Goal: Book appointment/travel/reservation

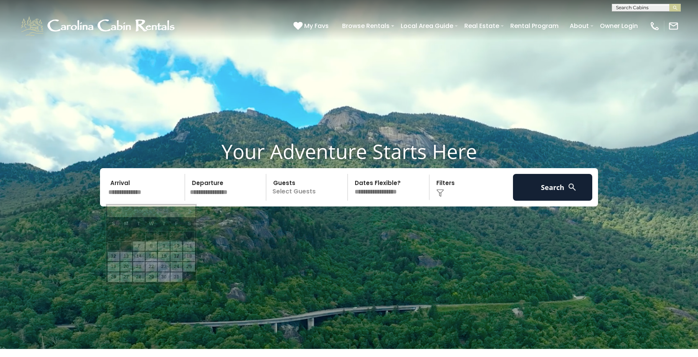
click at [131, 194] on input "text" at bounding box center [145, 187] width 79 height 27
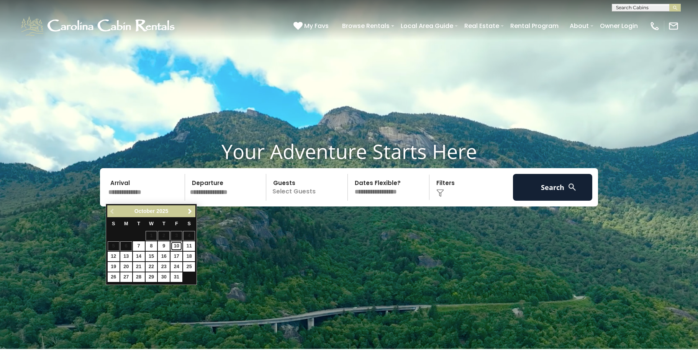
click at [178, 249] on link "10" at bounding box center [176, 246] width 12 height 10
type input "********"
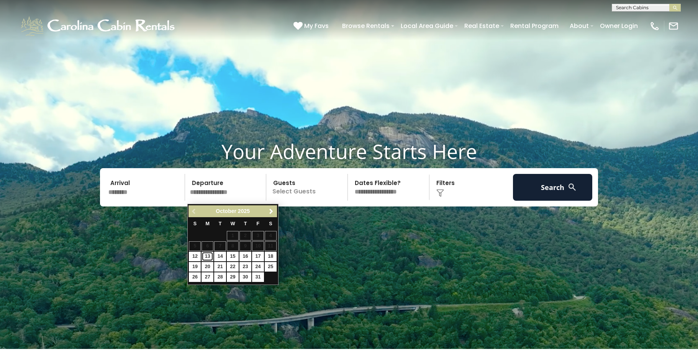
click at [207, 257] on link "13" at bounding box center [207, 257] width 12 height 10
type input "********"
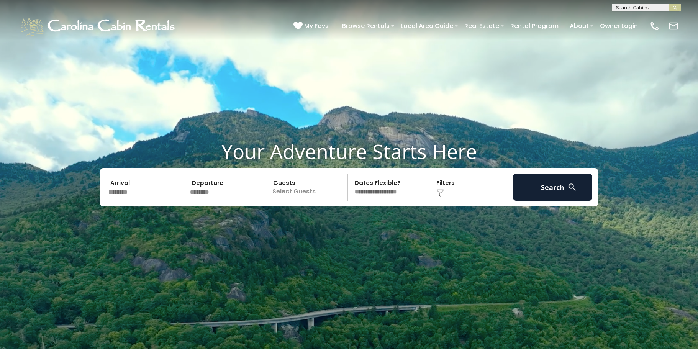
click at [305, 200] on p "Select Guests" at bounding box center [307, 187] width 79 height 27
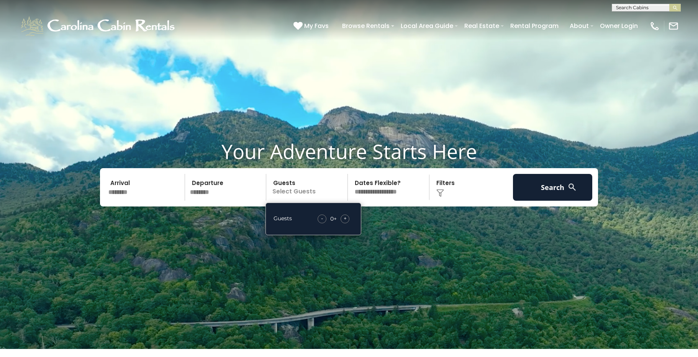
click at [346, 222] on span "+" at bounding box center [344, 218] width 3 height 8
click at [393, 194] on select "**********" at bounding box center [389, 187] width 79 height 27
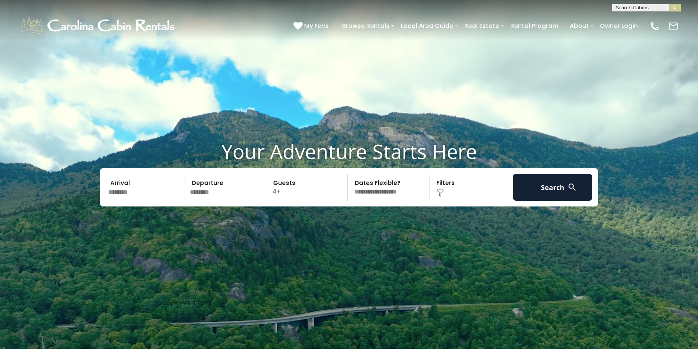
click at [350, 177] on select "**********" at bounding box center [389, 187] width 79 height 27
click at [551, 189] on button "Search" at bounding box center [552, 187] width 79 height 27
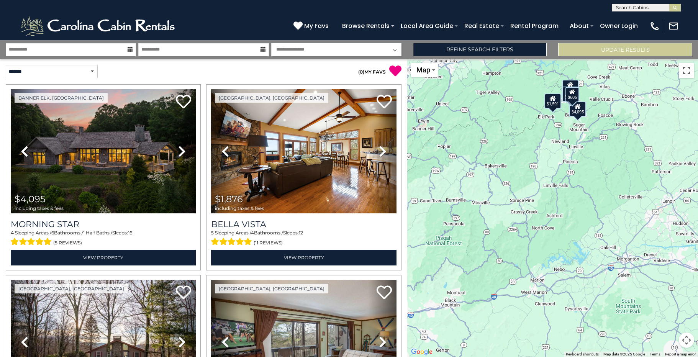
drag, startPoint x: 463, startPoint y: 254, endPoint x: 525, endPoint y: 157, distance: 114.7
click at [525, 157] on div "$4,095 $1,876 $1,779 $605 $1,591 $1,501" at bounding box center [552, 208] width 291 height 298
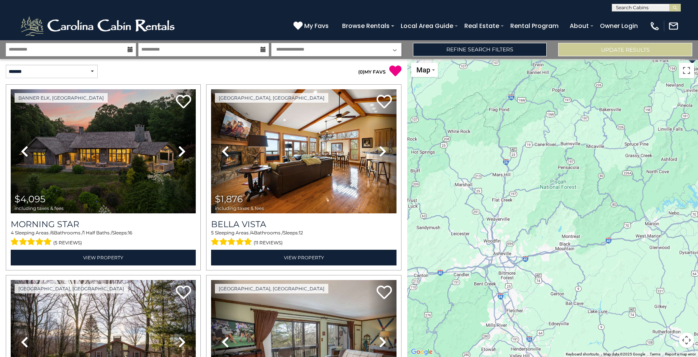
drag, startPoint x: 450, startPoint y: 244, endPoint x: 567, endPoint y: 187, distance: 129.8
click at [567, 187] on div "$4,095 $1,876 $1,779 $605 $1,591 $1,501" at bounding box center [552, 208] width 291 height 298
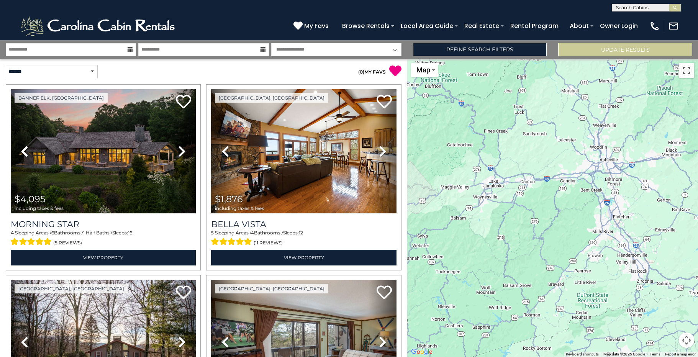
drag, startPoint x: 455, startPoint y: 246, endPoint x: 561, endPoint y: 151, distance: 142.9
click at [561, 151] on div "$4,095 $1,876 $1,779 $605 $1,591 $1,501" at bounding box center [552, 208] width 291 height 298
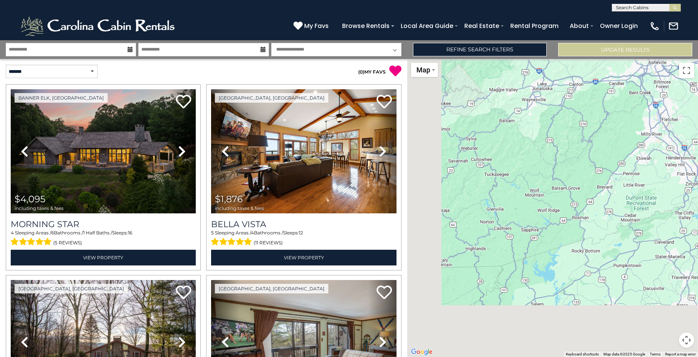
drag, startPoint x: 499, startPoint y: 244, endPoint x: 548, endPoint y: 145, distance: 110.6
click at [548, 145] on div "$4,095 $1,876 $1,779 $605 $1,591 $1,501" at bounding box center [552, 208] width 291 height 298
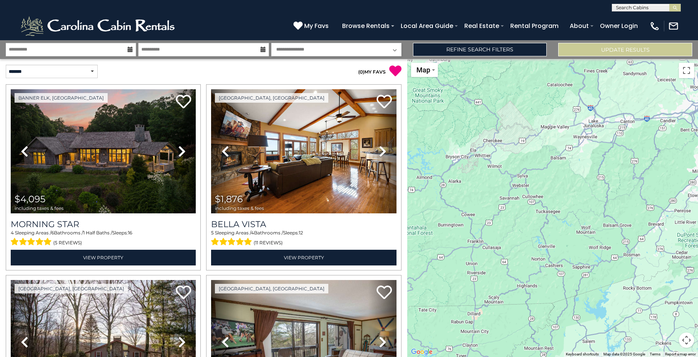
drag, startPoint x: 468, startPoint y: 216, endPoint x: 520, endPoint y: 253, distance: 64.2
click at [520, 253] on div "$4,095 $1,876 $1,779 $605 $1,591 $1,501" at bounding box center [552, 208] width 291 height 298
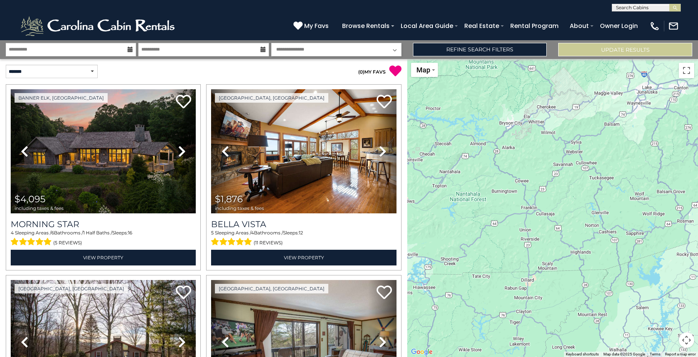
drag, startPoint x: 471, startPoint y: 278, endPoint x: 525, endPoint y: 245, distance: 63.4
click at [525, 245] on div "$4,095 $1,876 $1,779 $605 $1,591 $1,501" at bounding box center [552, 208] width 291 height 298
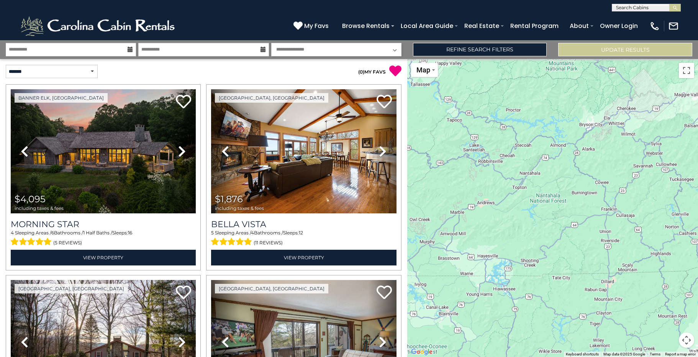
drag, startPoint x: 484, startPoint y: 248, endPoint x: 565, endPoint y: 250, distance: 80.8
click at [565, 250] on div "$4,095 $1,876 $1,779 $605 $1,591 $1,501" at bounding box center [552, 208] width 291 height 298
click at [540, 223] on div "$4,095 $1,876 $1,779 $605 $1,591 $1,501" at bounding box center [552, 208] width 291 height 298
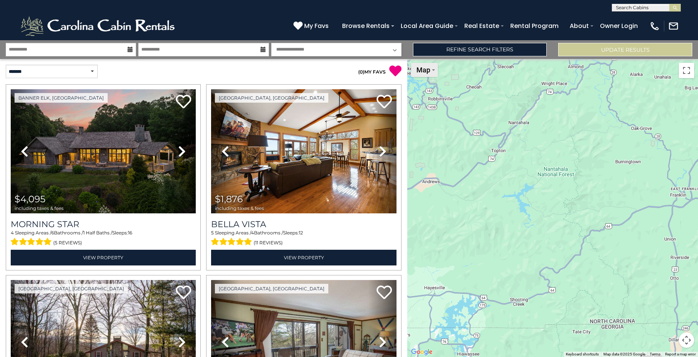
click at [433, 73] on button "Map" at bounding box center [424, 70] width 27 height 14
click at [436, 96] on li "Map" at bounding box center [434, 96] width 44 height 12
click at [527, 193] on div "$4,095 $1,876 $1,779 $605 $1,591 $1,501" at bounding box center [552, 208] width 291 height 298
click at [548, 224] on div "$4,095 $1,876 $1,779 $605 $1,591 $1,501" at bounding box center [552, 208] width 291 height 298
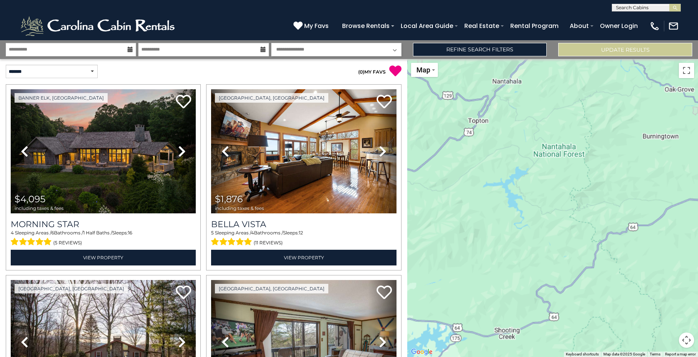
click at [548, 224] on div "$4,095 $1,876 $1,779 $605 $1,591 $1,501" at bounding box center [552, 208] width 291 height 298
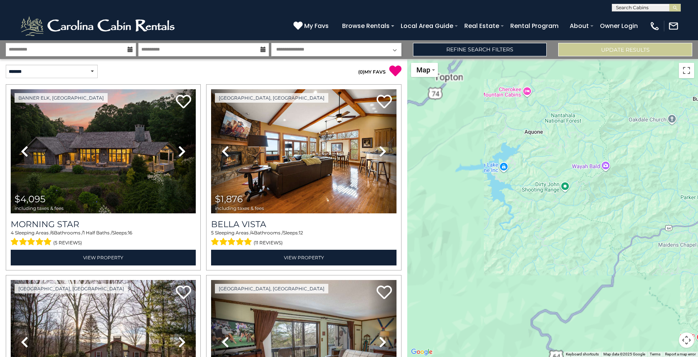
click at [548, 224] on div "$4,095 $1,876 $1,779 $605 $1,591 $1,501" at bounding box center [552, 208] width 291 height 298
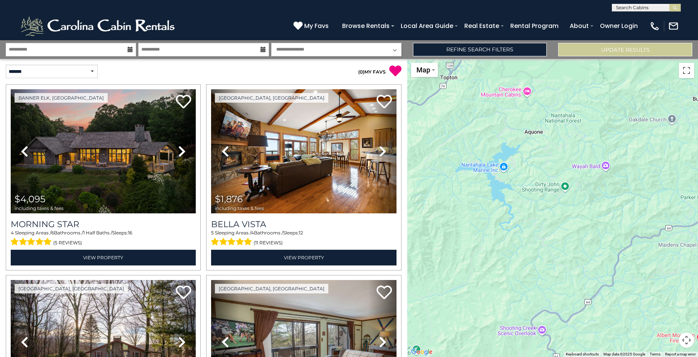
click at [548, 224] on div "$4,095 $1,876 $1,779 $605 $1,591 $1,501" at bounding box center [552, 208] width 291 height 298
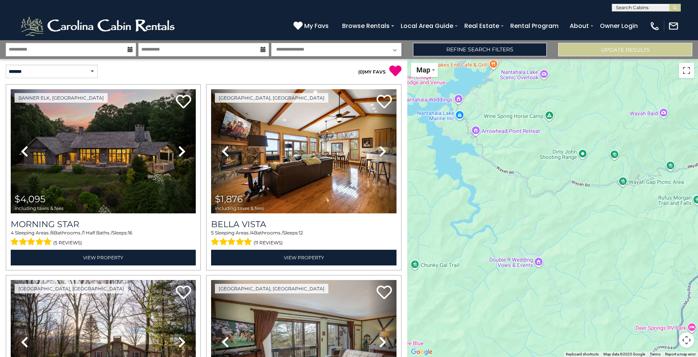
click at [684, 343] on button "Map camera controls" at bounding box center [686, 339] width 15 height 15
click at [666, 337] on button "Zoom out" at bounding box center [666, 339] width 15 height 15
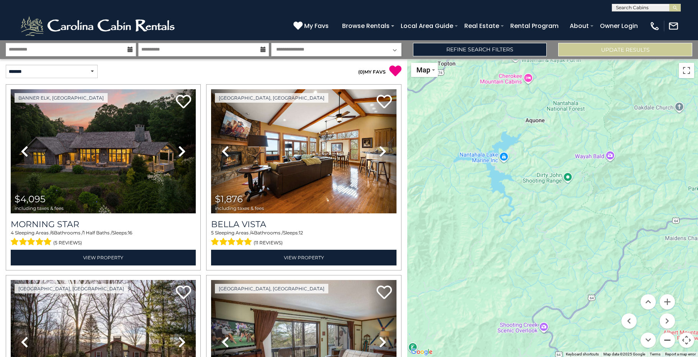
click at [666, 337] on button "Zoom out" at bounding box center [666, 339] width 15 height 15
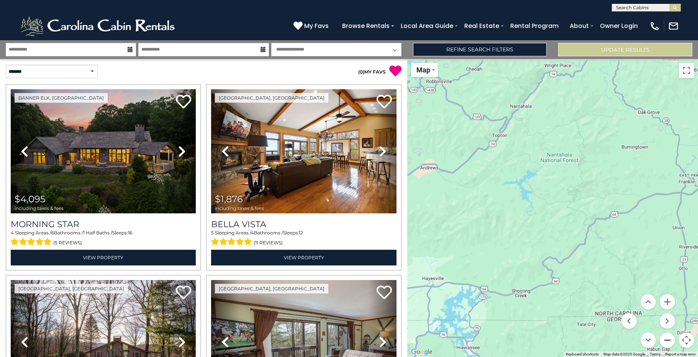
click at [666, 337] on button "Zoom out" at bounding box center [666, 339] width 15 height 15
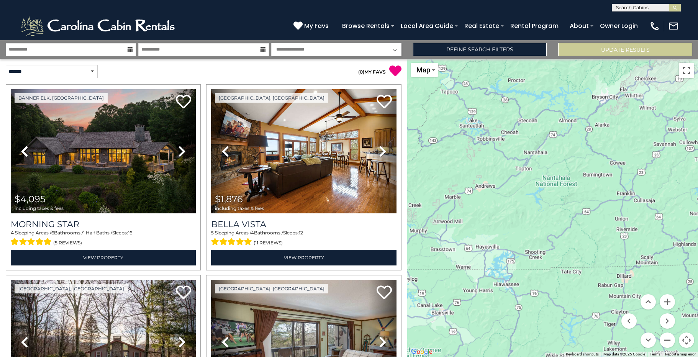
click at [666, 337] on button "Zoom out" at bounding box center [666, 339] width 15 height 15
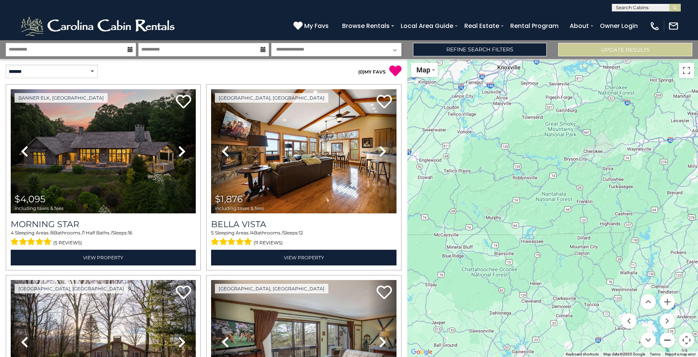
click at [666, 337] on button "Zoom out" at bounding box center [666, 339] width 15 height 15
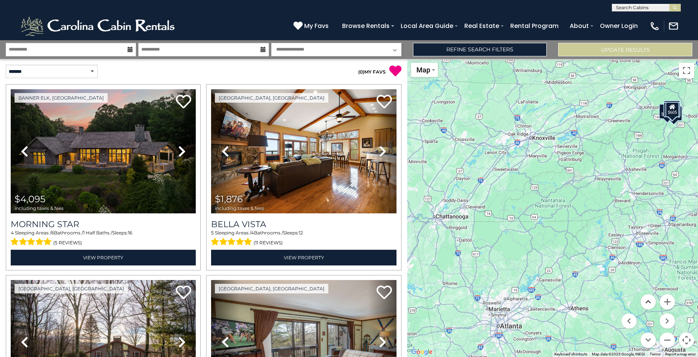
click at [652, 301] on button "Move up" at bounding box center [647, 301] width 15 height 15
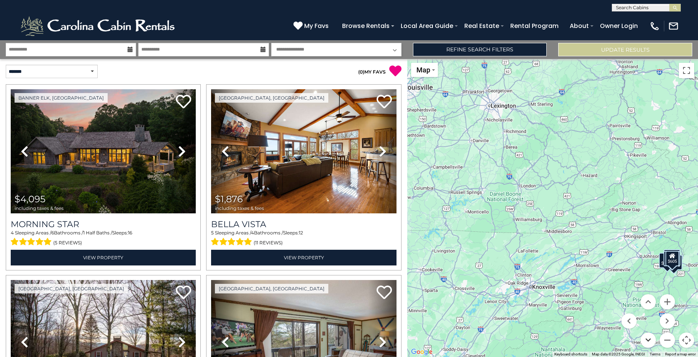
click at [647, 341] on button "Move down" at bounding box center [647, 339] width 15 height 15
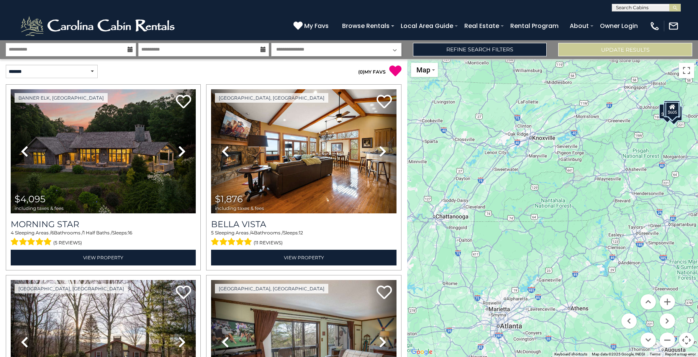
click at [543, 218] on div "$4,095 $1,876 $1,779 $605 $1,591 $1,501" at bounding box center [552, 208] width 291 height 298
click at [610, 205] on div "$4,095 $1,876 $1,779 $605 $1,591 $1,501" at bounding box center [552, 208] width 291 height 298
click at [668, 306] on button "Zoom in" at bounding box center [666, 301] width 15 height 15
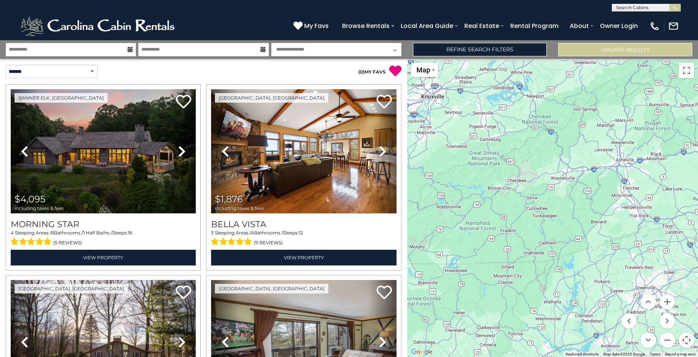
drag, startPoint x: 643, startPoint y: 236, endPoint x: 573, endPoint y: 263, distance: 75.4
click at [573, 263] on div "$4,095 $1,876 $1,779 $605 $1,591 $1,501" at bounding box center [552, 208] width 291 height 298
click at [660, 302] on button "Zoom in" at bounding box center [666, 301] width 15 height 15
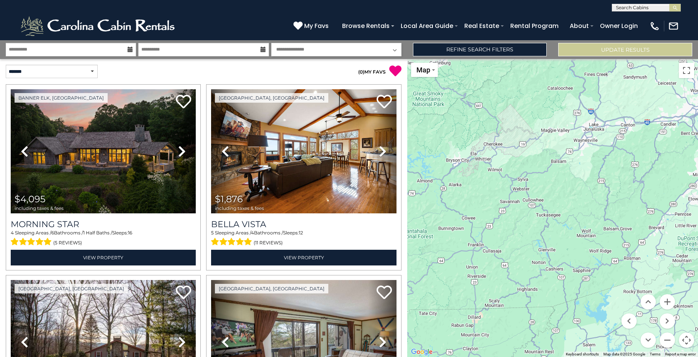
drag, startPoint x: 526, startPoint y: 296, endPoint x: 538, endPoint y: 286, distance: 15.5
click at [538, 286] on div "$4,095 $1,876 $1,779 $605 $1,591 $1,501" at bounding box center [552, 208] width 291 height 298
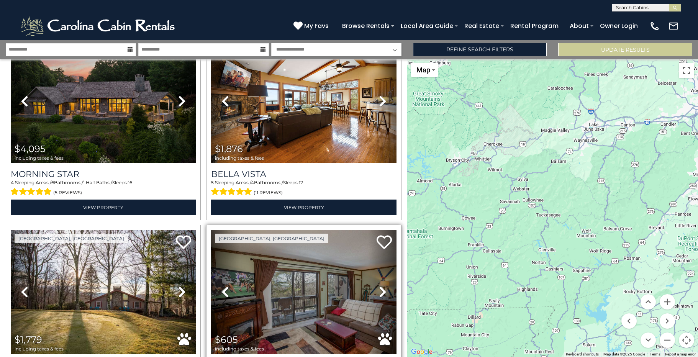
scroll to position [22, 0]
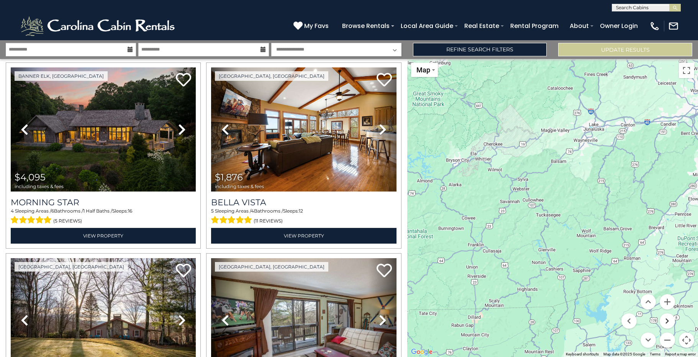
click at [661, 321] on button "Move right" at bounding box center [666, 320] width 15 height 15
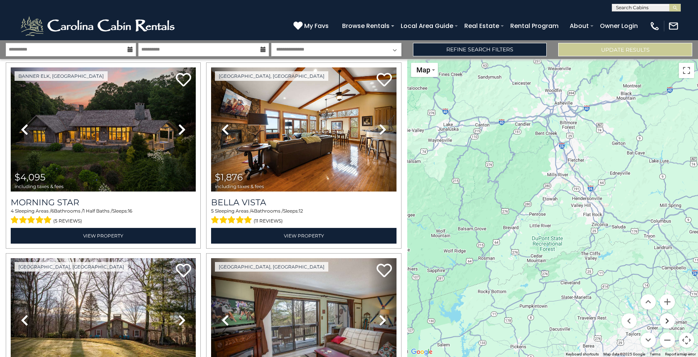
click at [661, 321] on button "Move right" at bounding box center [666, 320] width 15 height 15
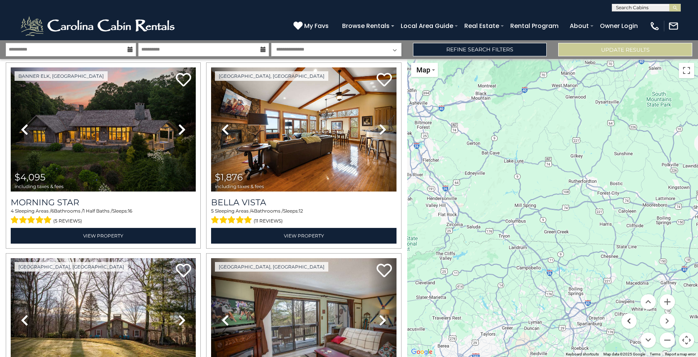
click at [628, 323] on button "Move left" at bounding box center [628, 320] width 15 height 15
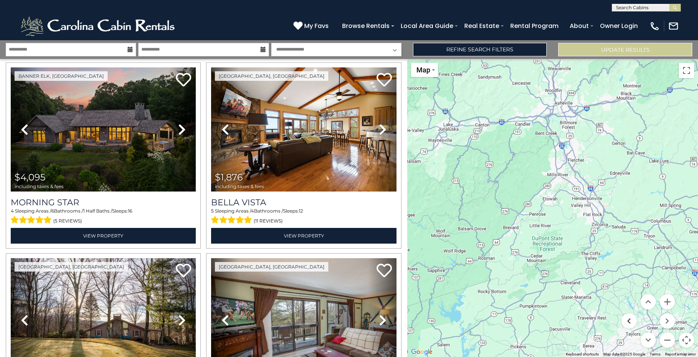
click at [628, 323] on button "Move left" at bounding box center [628, 320] width 15 height 15
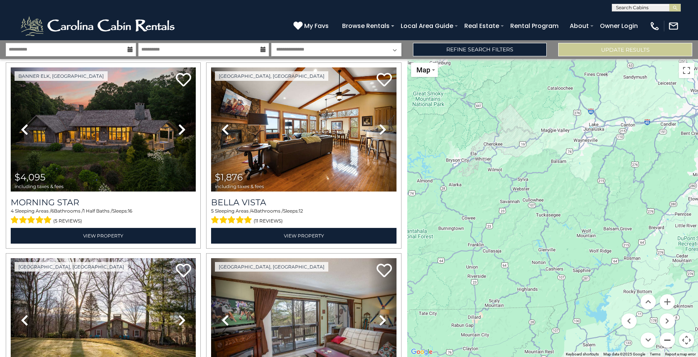
click at [662, 339] on button "Zoom out" at bounding box center [666, 339] width 15 height 15
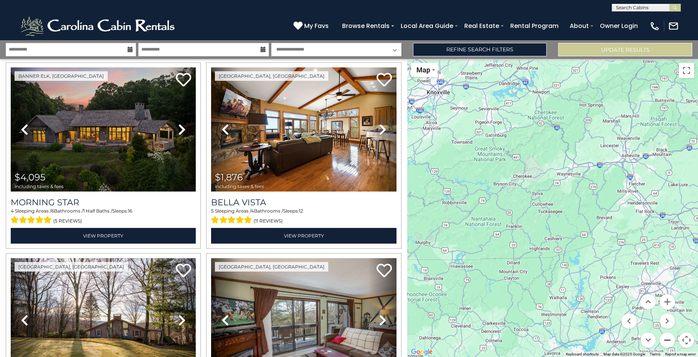
click at [662, 339] on button "Zoom out" at bounding box center [666, 339] width 15 height 15
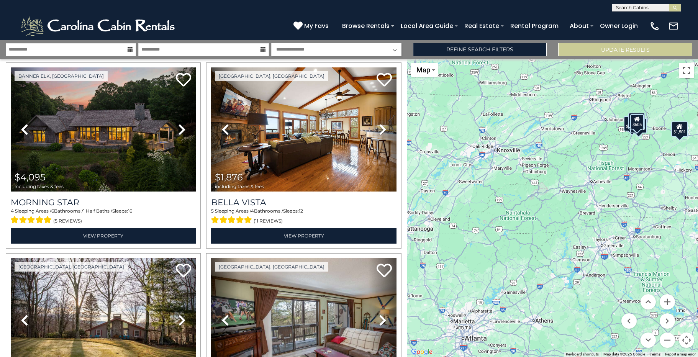
click at [477, 201] on div "$4,095 $1,876 $1,779 $605 $1,591 $1,501" at bounding box center [552, 208] width 291 height 298
